Goal: Information Seeking & Learning: Learn about a topic

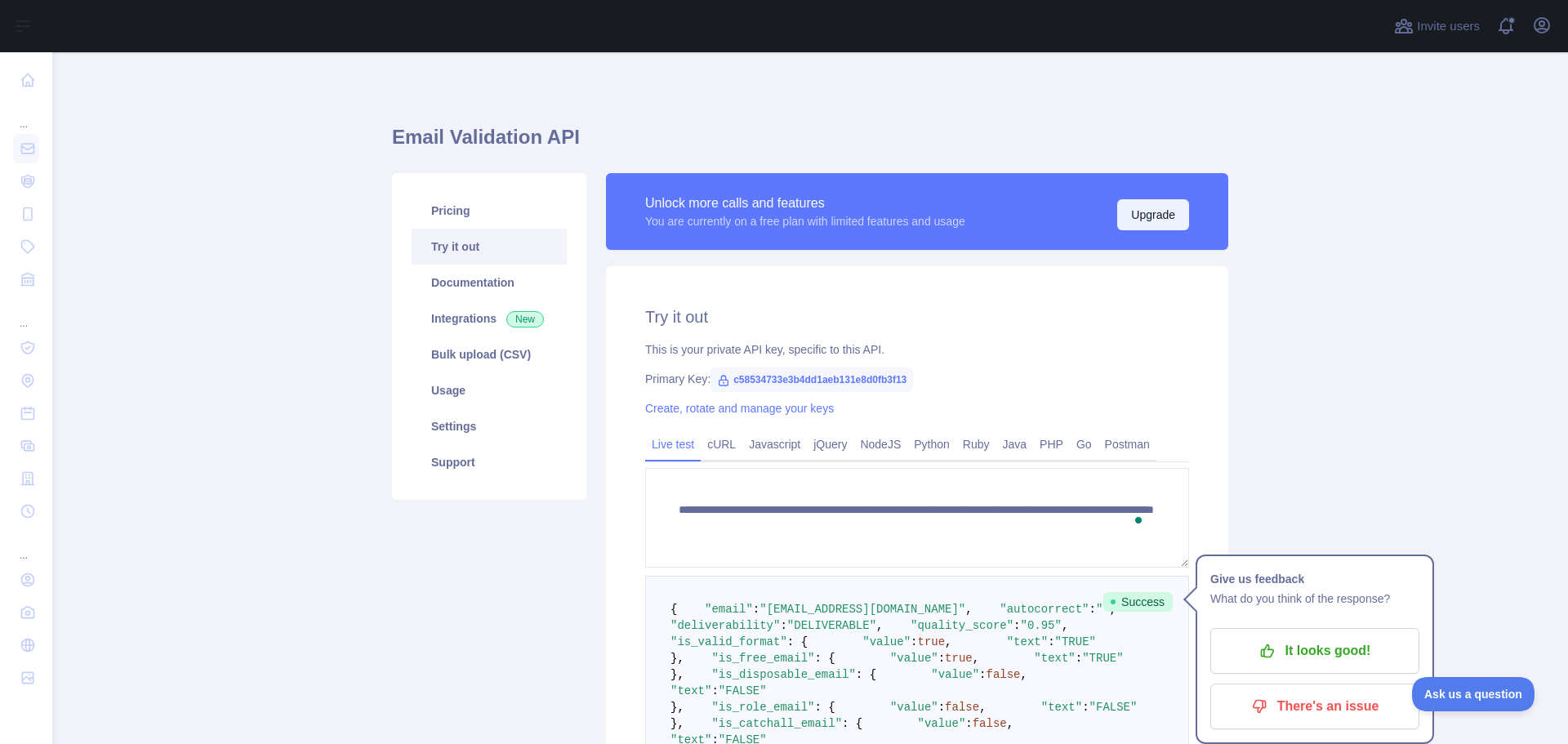
click at [1134, 207] on button "Upgrade" at bounding box center [1153, 214] width 72 height 31
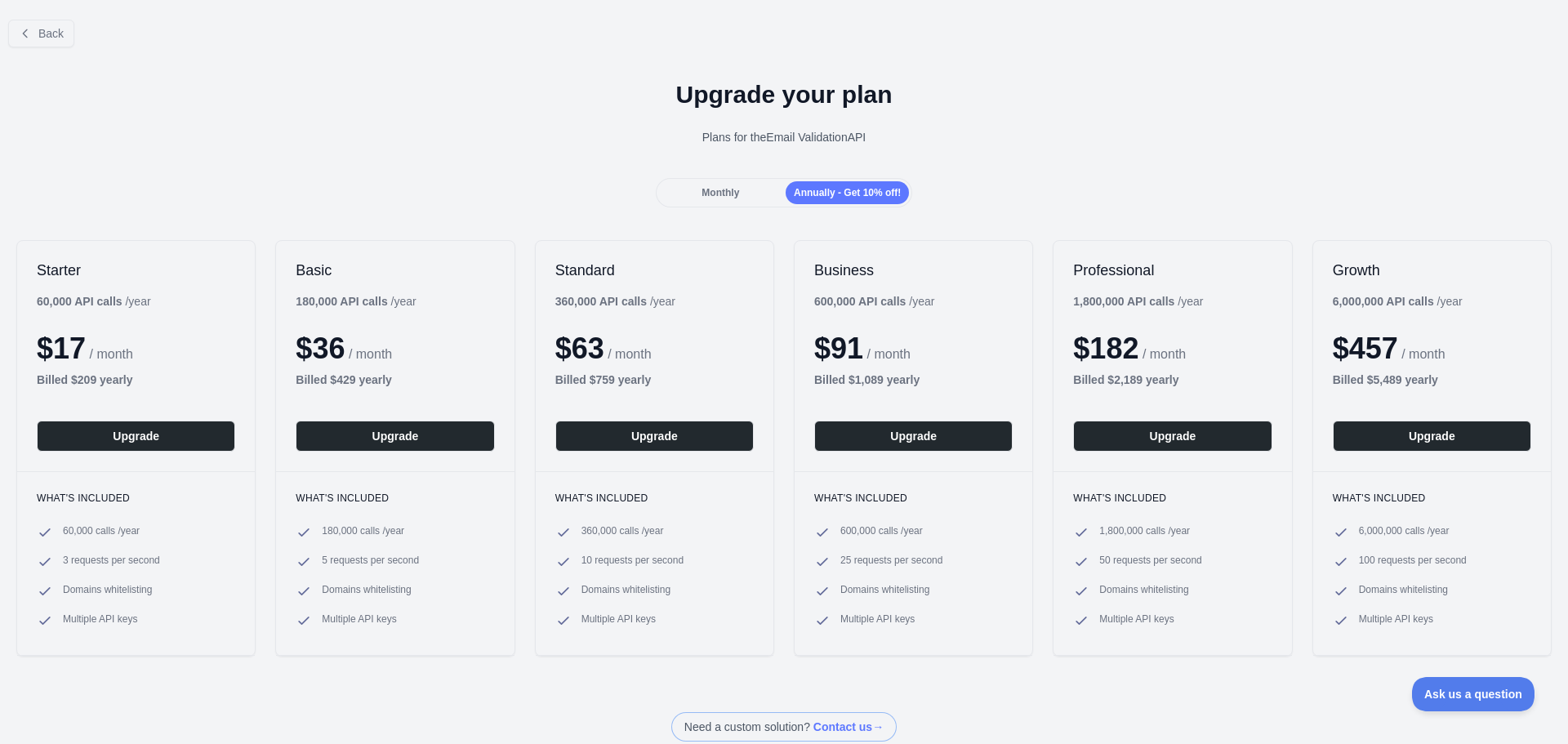
click at [718, 192] on span "Monthly" at bounding box center [720, 192] width 38 height 11
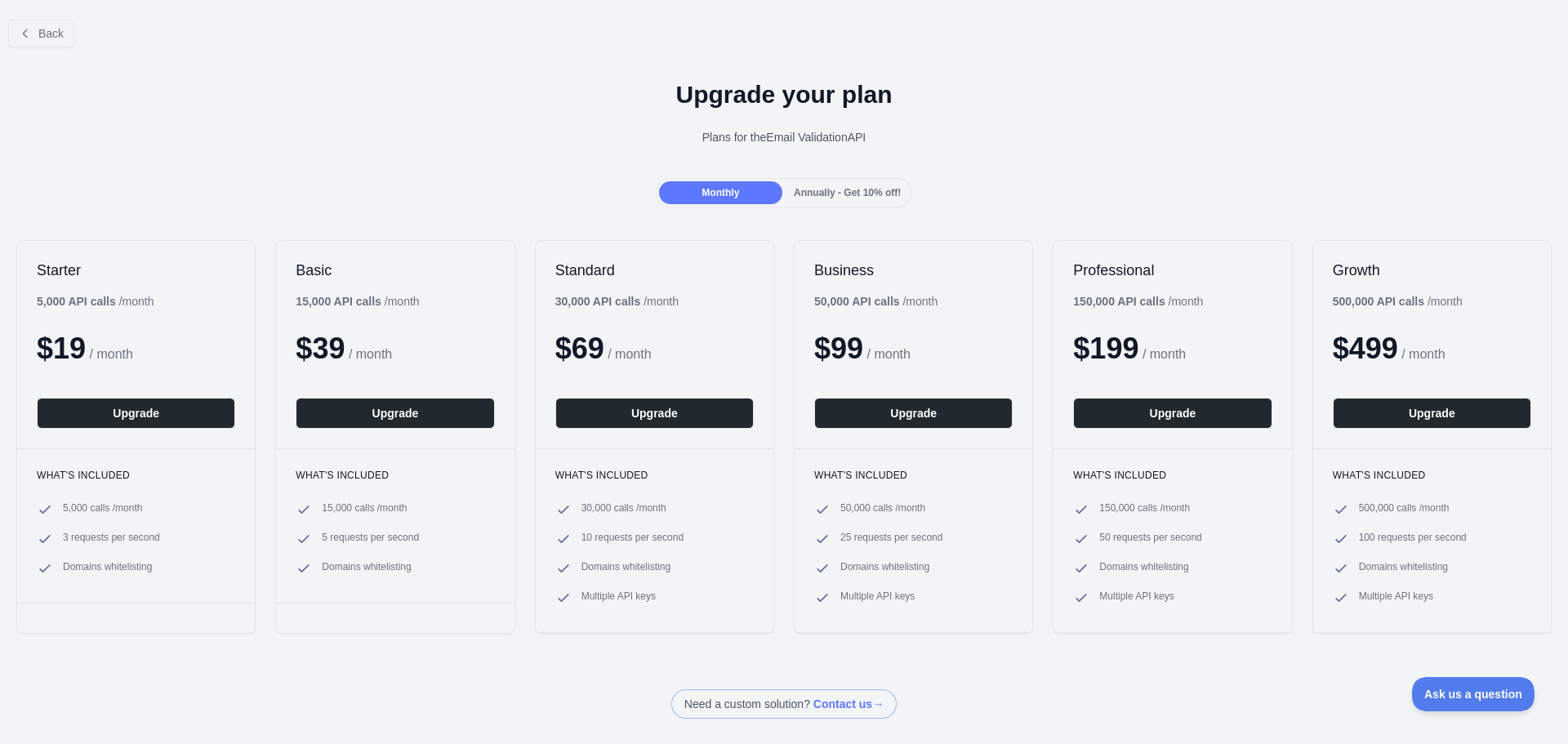
click at [308, 185] on div "Monthly Annually - Get 10% off!" at bounding box center [784, 192] width 1568 height 29
click at [27, 35] on icon at bounding box center [25, 34] width 13 height 13
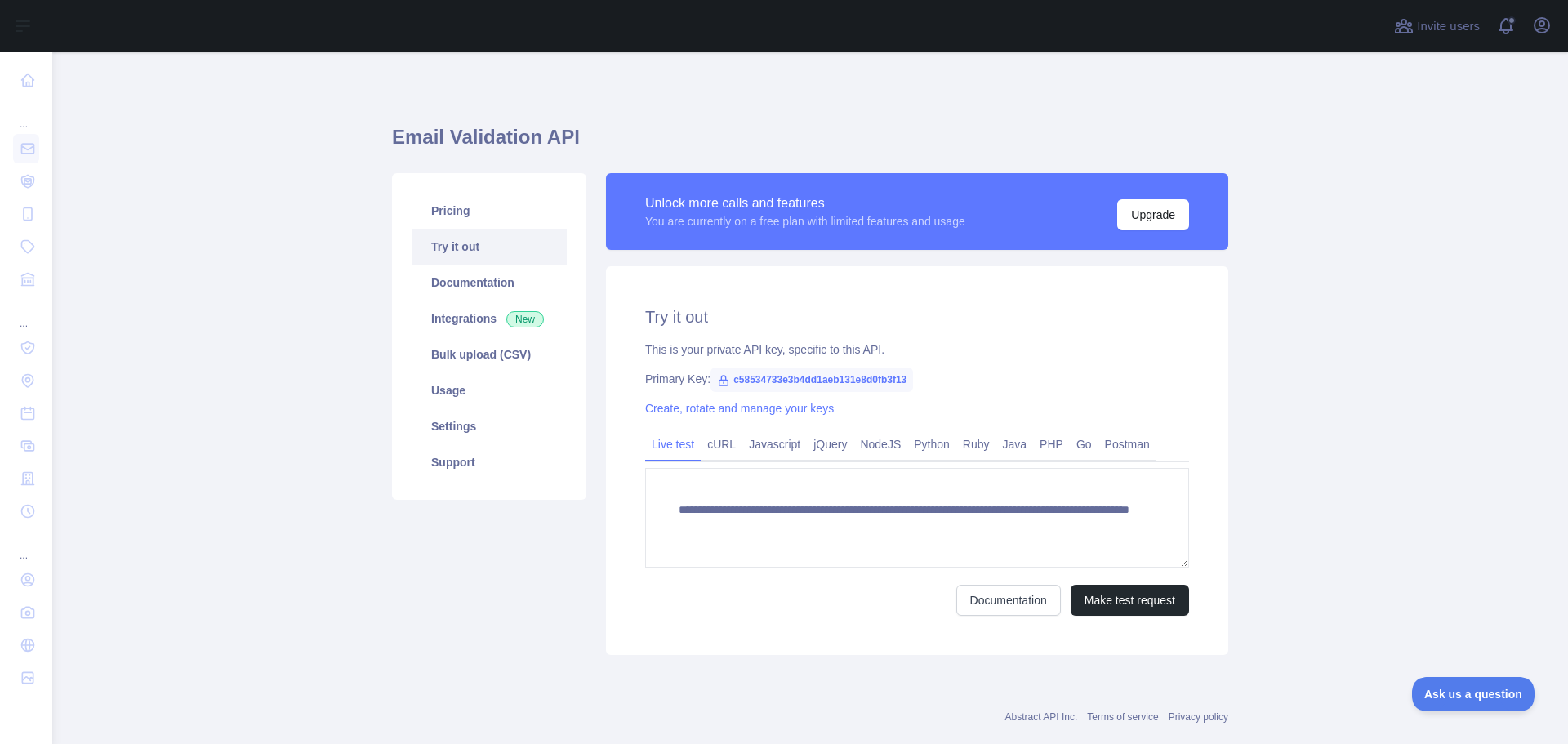
click at [556, 559] on div "Pricing Try it out Documentation Integrations New Bulk upload (CSV) Usage Setti…" at bounding box center [488, 414] width 214 height 482
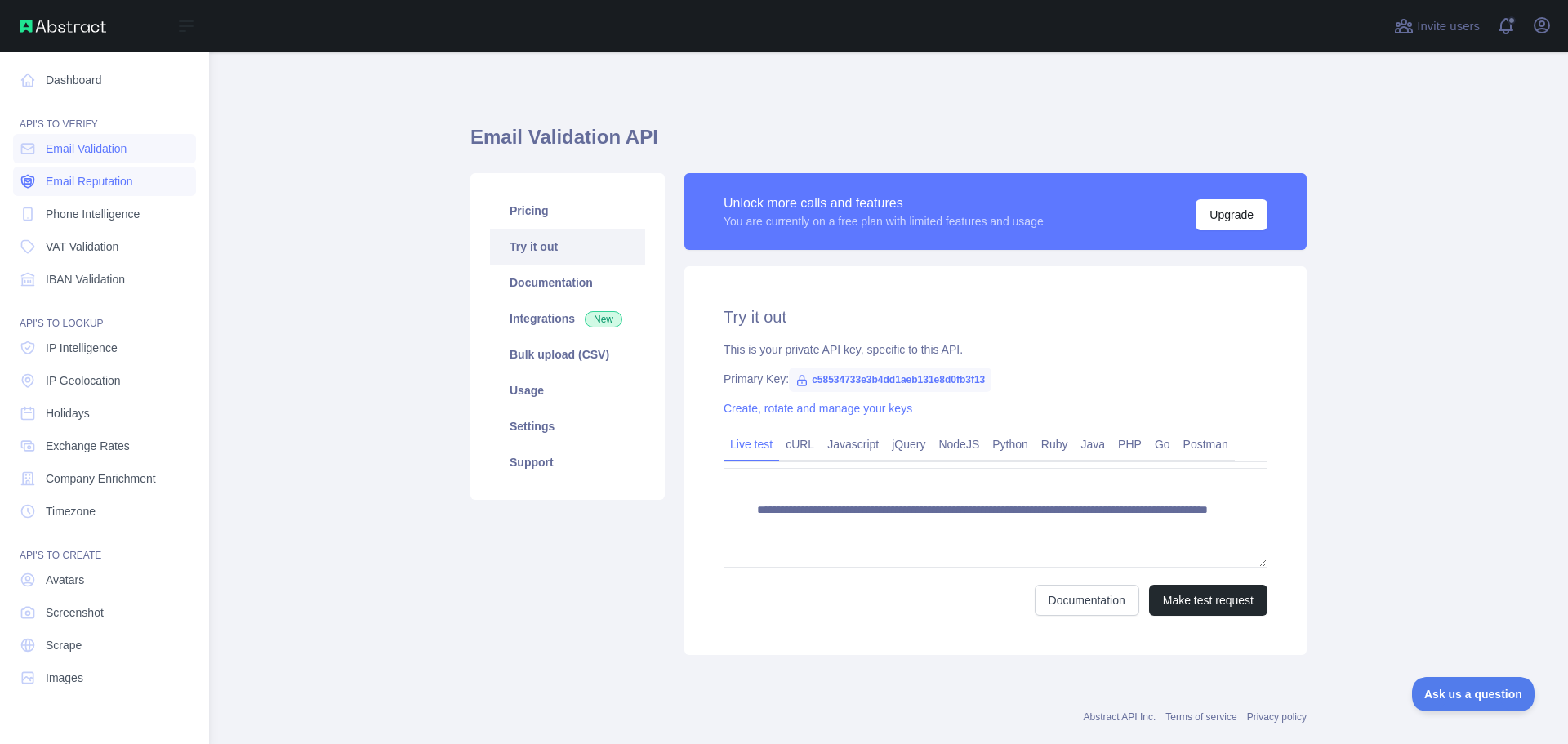
click at [78, 185] on span "Email Reputation" at bounding box center [90, 181] width 88 height 16
click at [98, 151] on span "Email Validation" at bounding box center [87, 148] width 81 height 16
click at [107, 173] on link "Email Reputation" at bounding box center [105, 181] width 183 height 29
click at [103, 153] on span "Email Validation" at bounding box center [87, 148] width 81 height 16
click at [106, 173] on link "Email Reputation" at bounding box center [105, 181] width 183 height 29
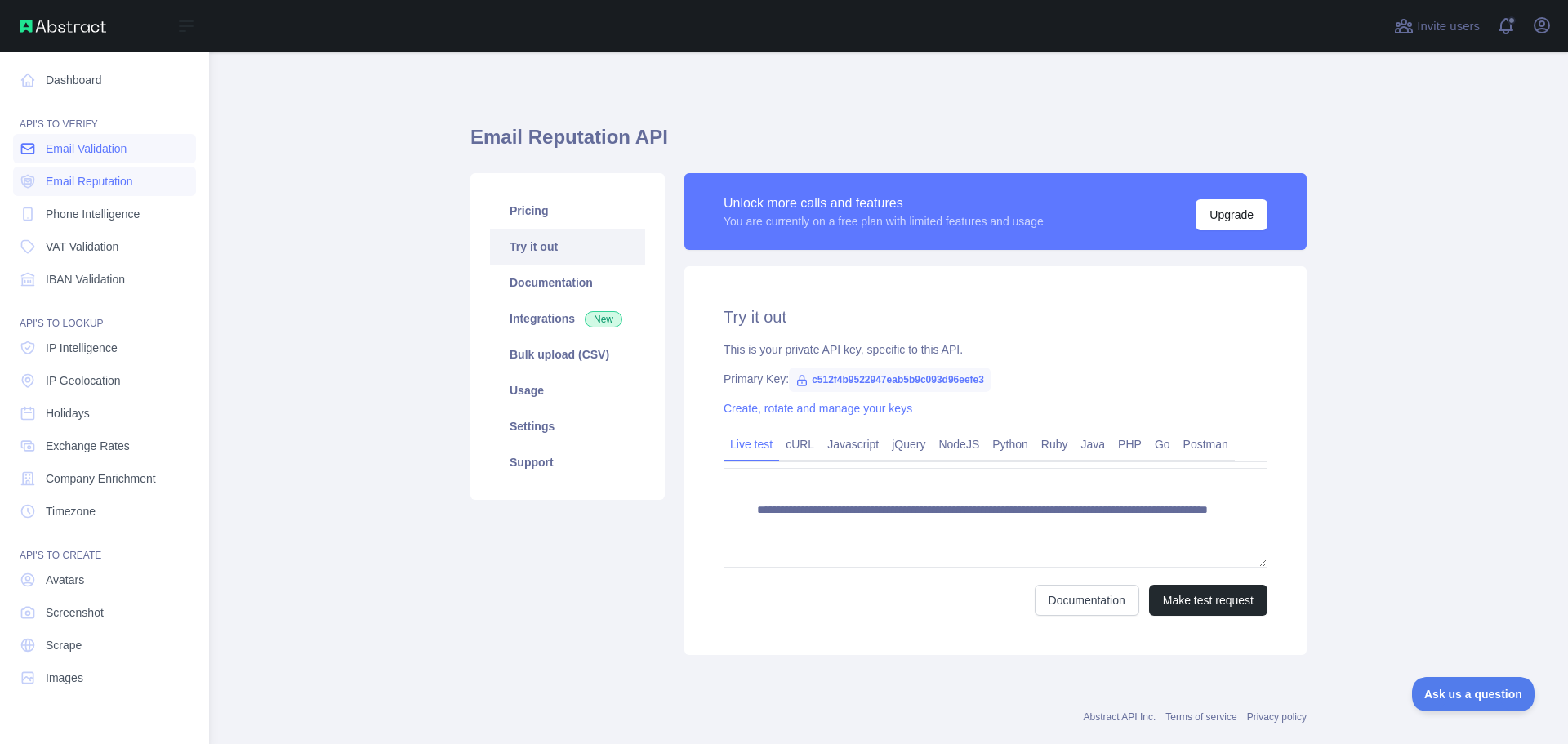
click at [107, 152] on span "Email Validation" at bounding box center [87, 148] width 81 height 16
click at [109, 176] on span "Email Reputation" at bounding box center [90, 181] width 88 height 16
click at [116, 152] on span "Email Validation" at bounding box center [87, 148] width 81 height 16
click at [111, 169] on link "Email Reputation" at bounding box center [105, 181] width 183 height 29
click at [103, 141] on span "Email Validation" at bounding box center [87, 148] width 81 height 16
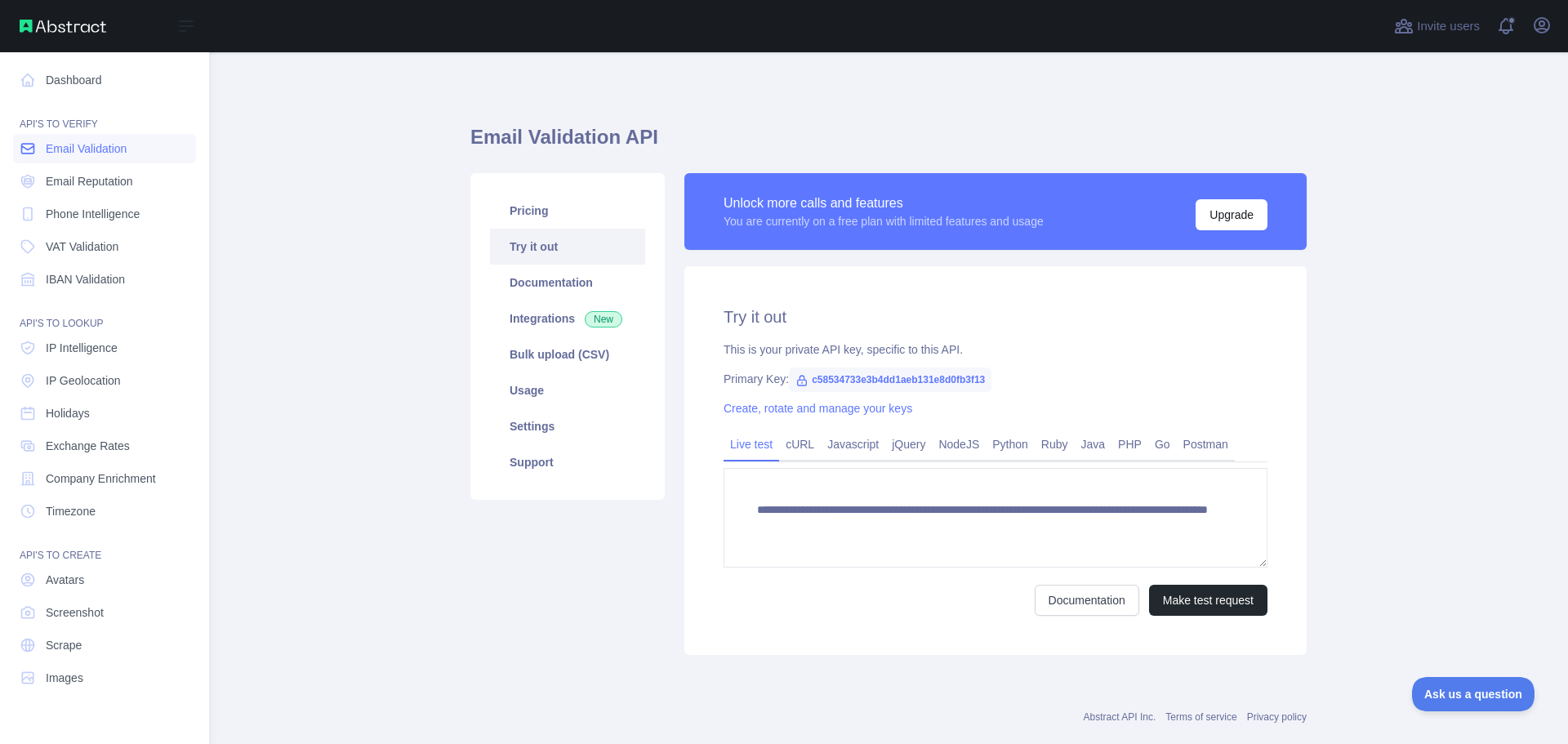
click at [107, 158] on link "Email Validation" at bounding box center [105, 148] width 183 height 29
click at [108, 174] on span "Email Reputation" at bounding box center [90, 181] width 88 height 16
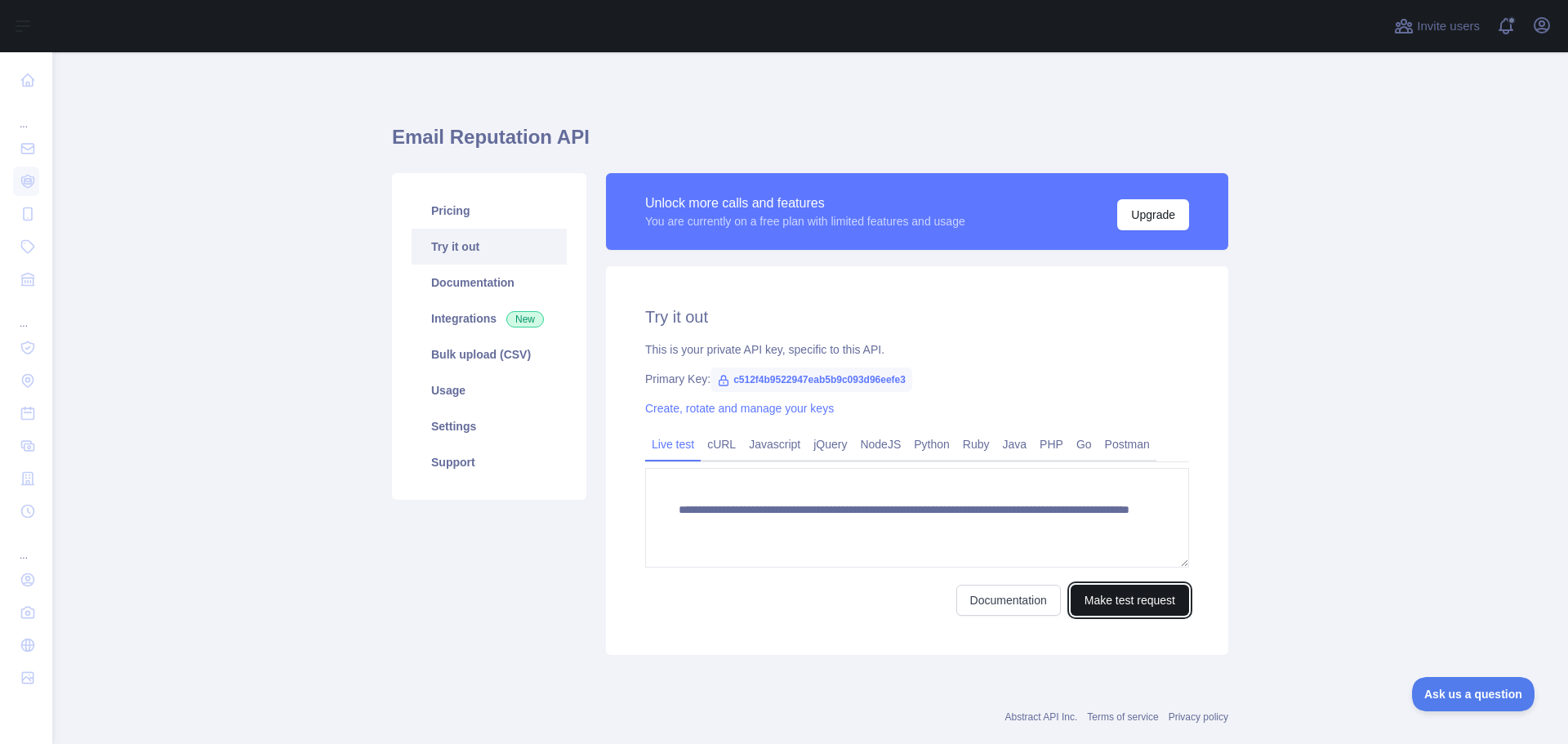
click at [1134, 600] on button "Make test request" at bounding box center [1131, 600] width 119 height 31
